Goal: Check status: Check status

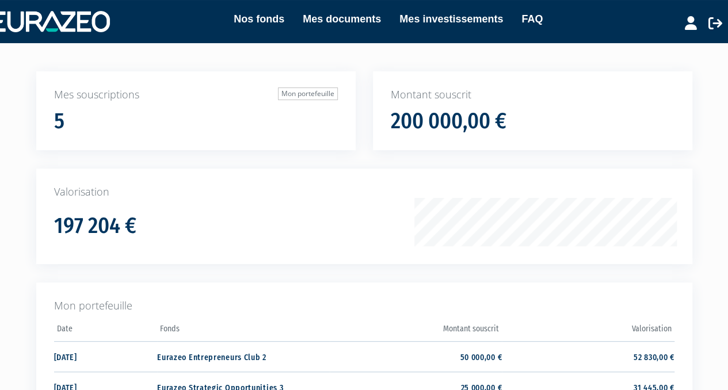
scroll to position [60, 0]
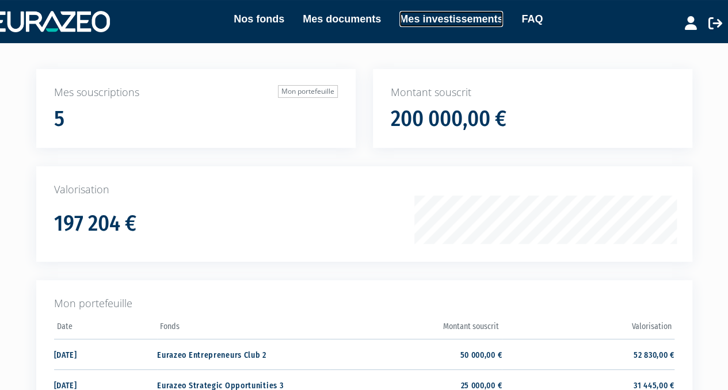
click at [453, 18] on link "Mes investissements" at bounding box center [452, 19] width 104 height 16
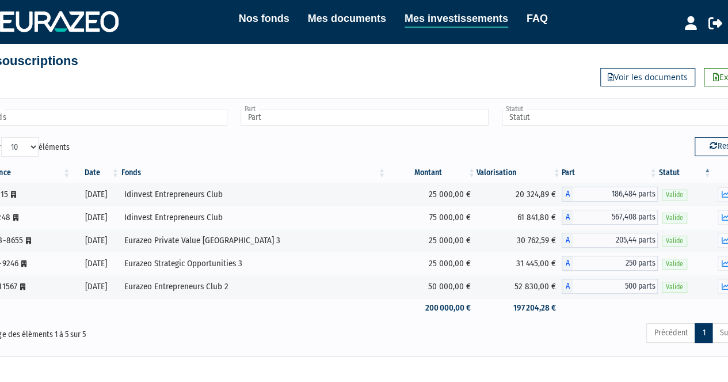
scroll to position [15, 0]
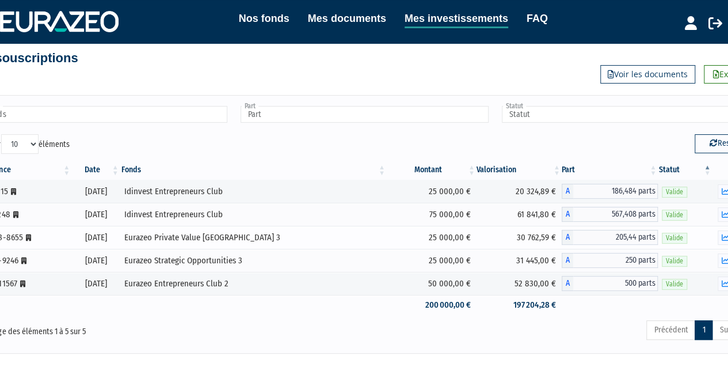
drag, startPoint x: 284, startPoint y: 240, endPoint x: 162, endPoint y: 238, distance: 122.1
click at [162, 238] on td "Eurazeo Private Value [GEOGRAPHIC_DATA] 3" at bounding box center [253, 237] width 267 height 23
copy div "Eurazeo Private Value [GEOGRAPHIC_DATA] 3"
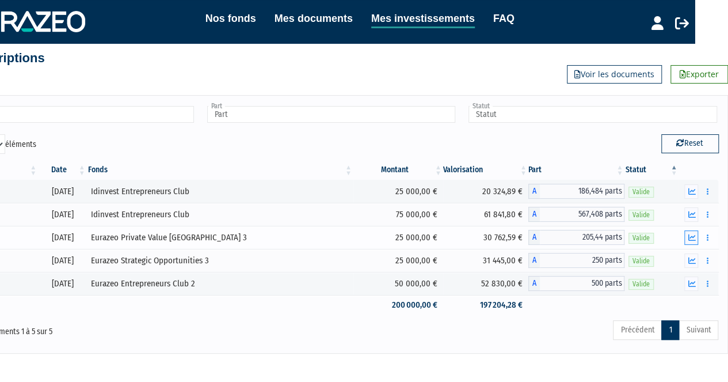
click at [696, 238] on icon "button" at bounding box center [691, 237] width 7 height 7
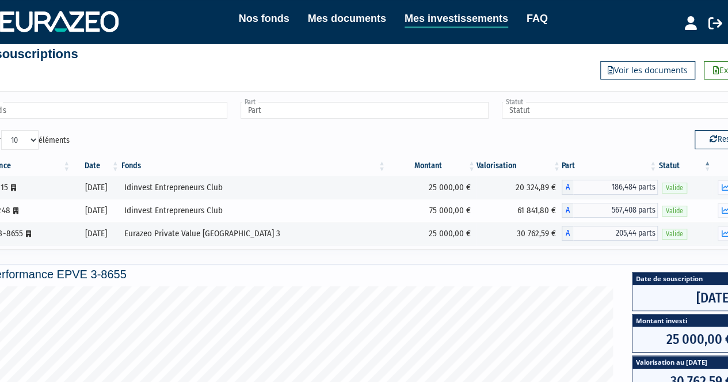
scroll to position [20, 0]
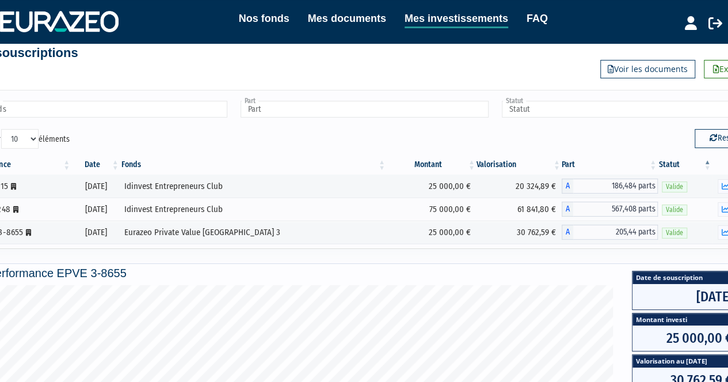
click at [260, 147] on div "Afficher 10 25 50 100 éléments" at bounding box center [165, 140] width 379 height 22
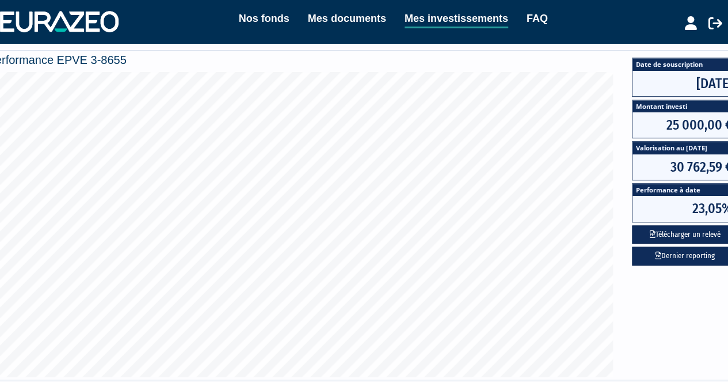
scroll to position [41, 0]
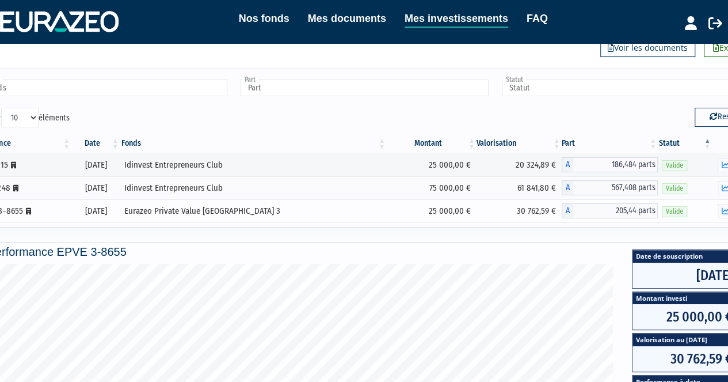
drag, startPoint x: 283, startPoint y: 219, endPoint x: 160, endPoint y: 208, distance: 124.3
click at [160, 208] on td "Eurazeo Private Value [GEOGRAPHIC_DATA] 3" at bounding box center [253, 210] width 267 height 23
copy div "Eurazeo Private Value [GEOGRAPHIC_DATA] 3"
